Goal: Navigation & Orientation: Find specific page/section

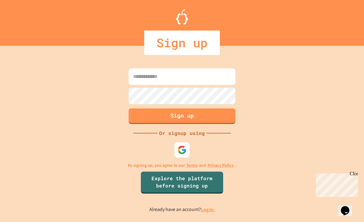
click at [180, 152] on div at bounding box center [182, 149] width 15 height 15
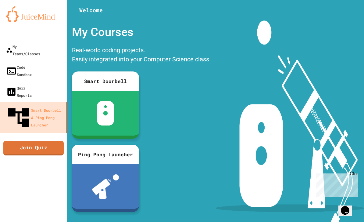
click at [356, 176] on div "Close" at bounding box center [354, 175] width 8 height 8
click at [11, 47] on icon at bounding box center [9, 50] width 6 height 6
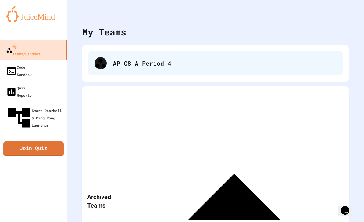
click at [107, 69] on div "AP CS A Period 4" at bounding box center [216, 63] width 255 height 24
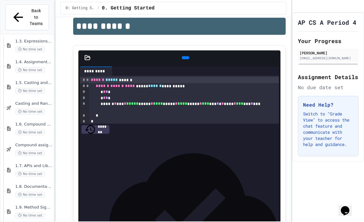
scroll to position [160, 0]
